Goal: Find specific page/section

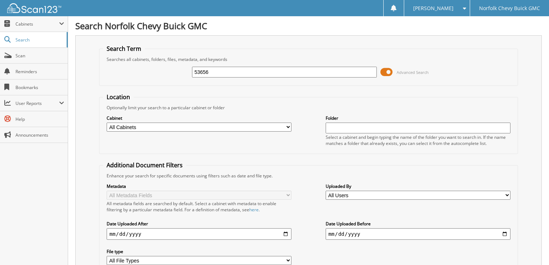
type input "53656"
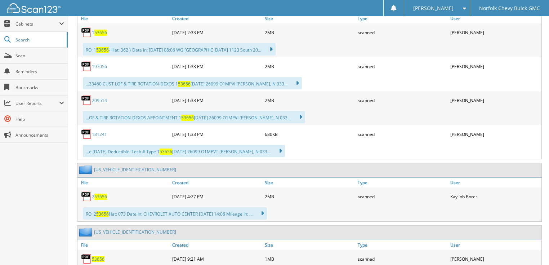
scroll to position [374, 0]
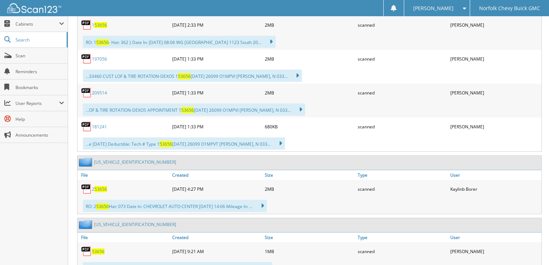
click at [101, 248] on span "53656" at bounding box center [98, 251] width 13 height 6
